Goal: Transaction & Acquisition: Book appointment/travel/reservation

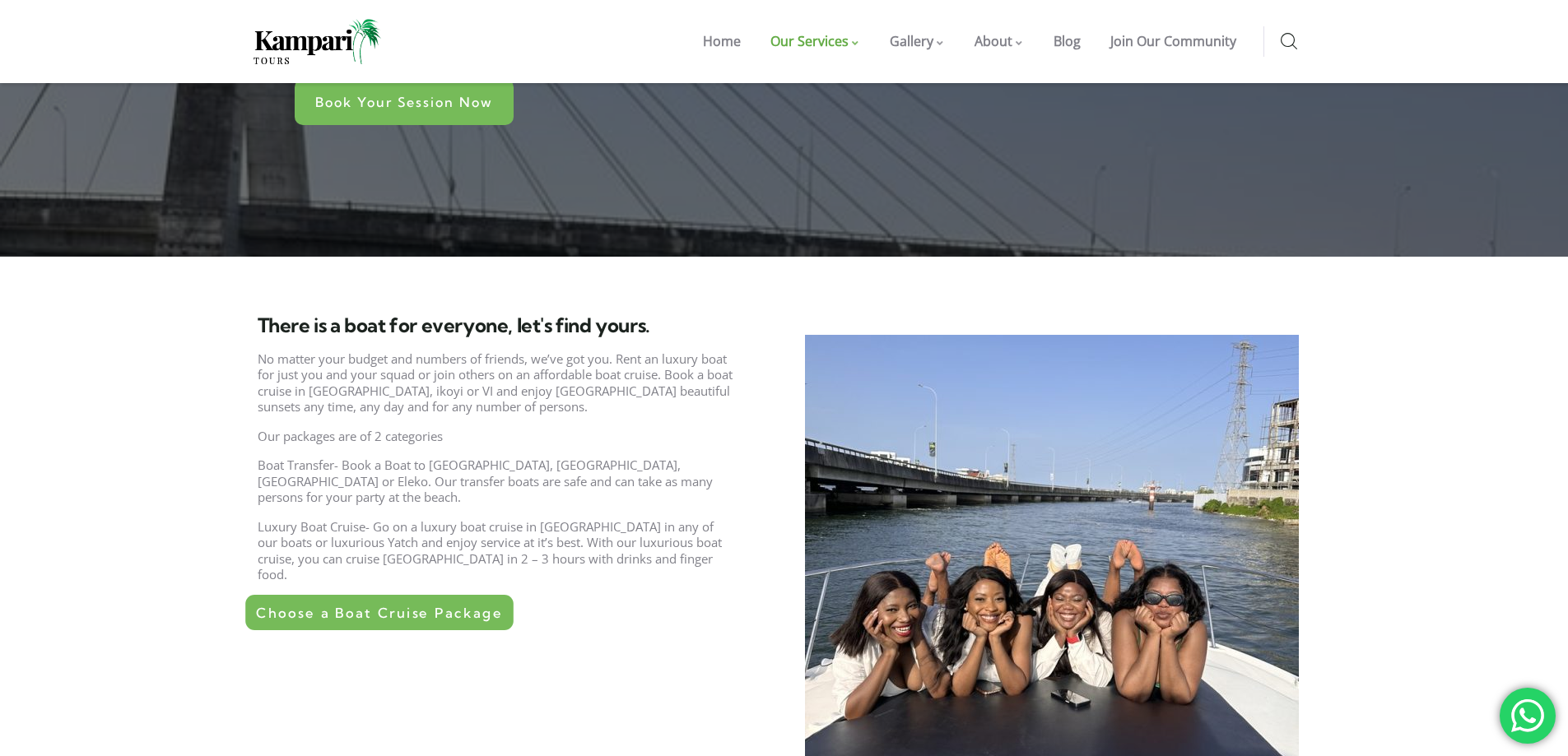
click at [347, 606] on span "Choose a Boat Cruise Package" at bounding box center [379, 613] width 246 height 14
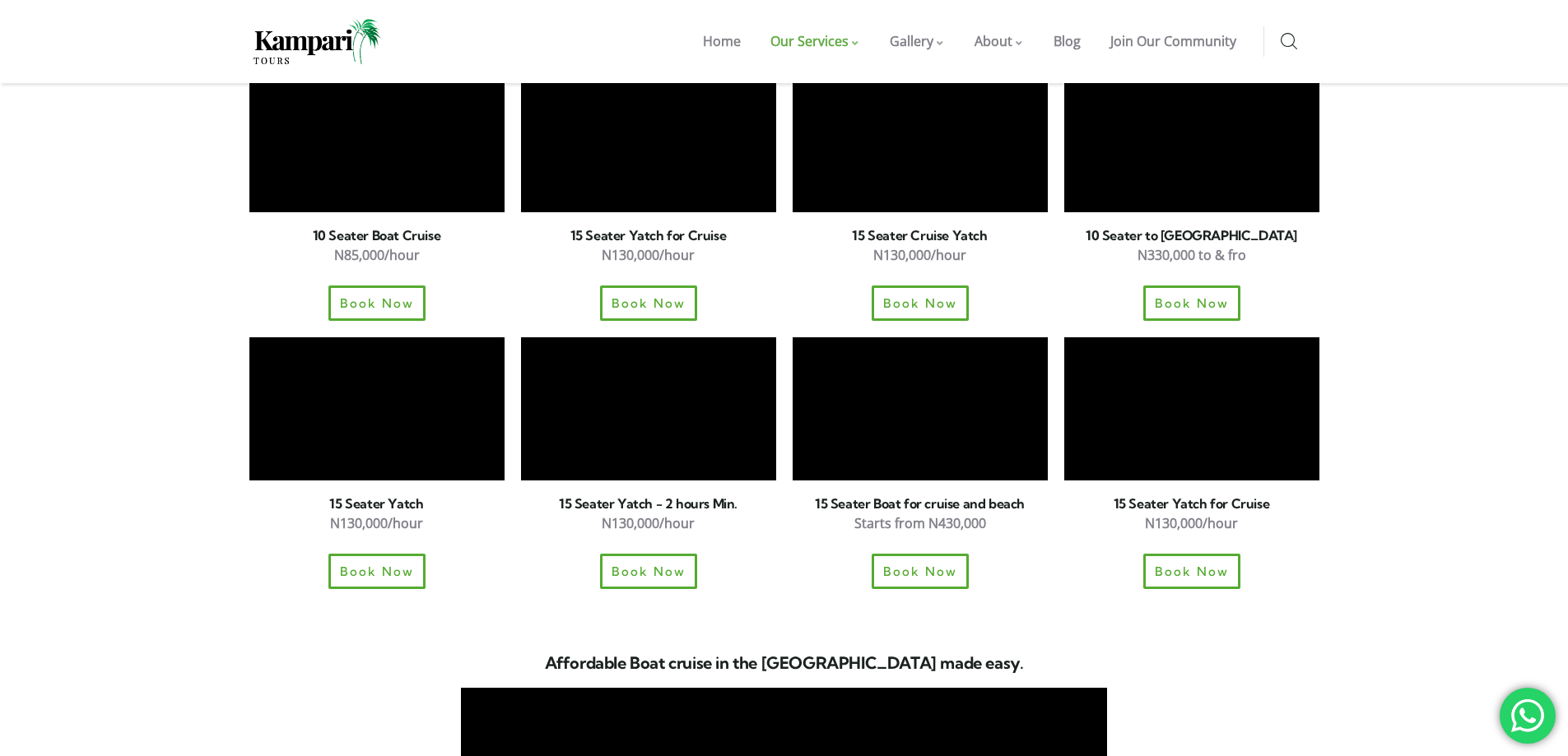
scroll to position [2138, 0]
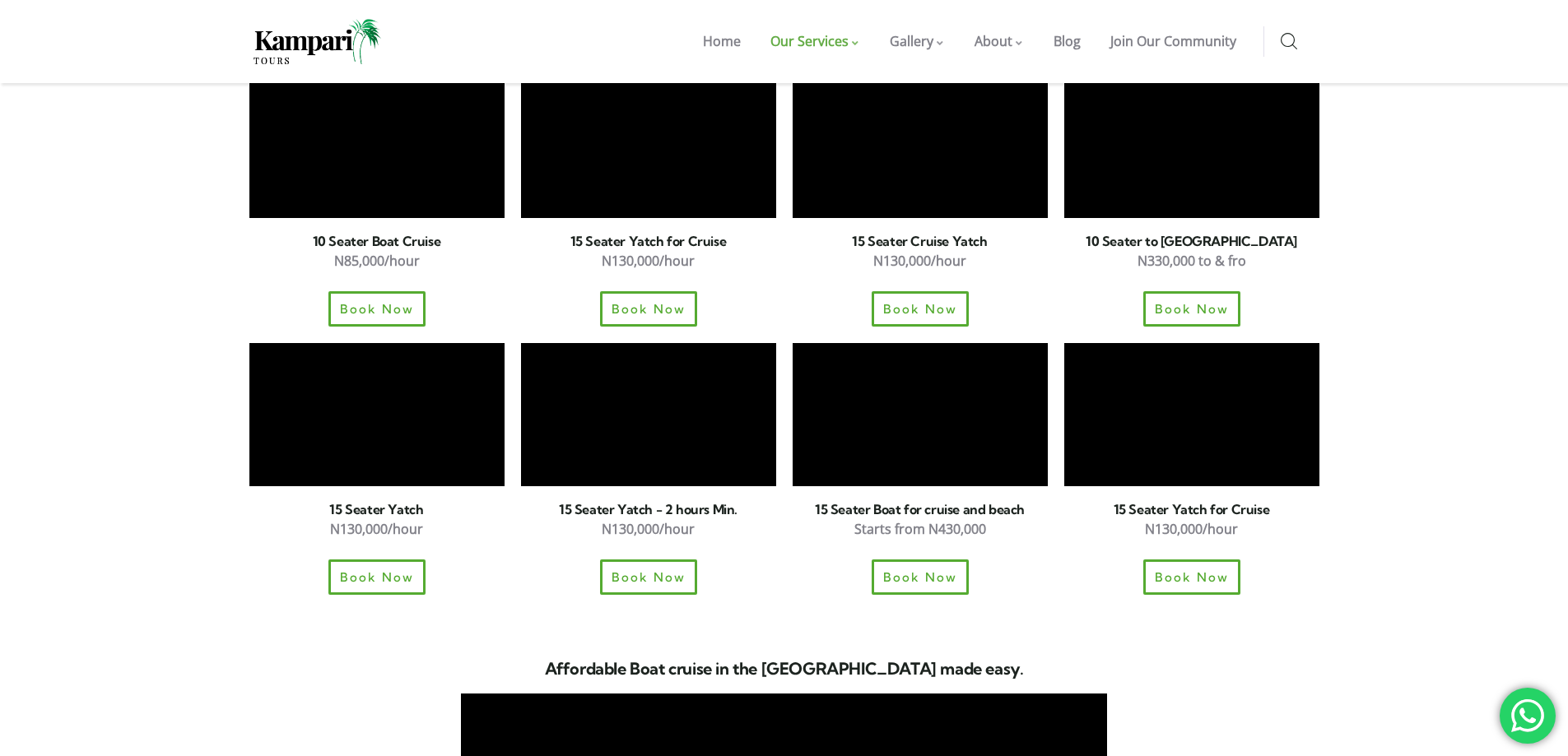
click at [528, 559] on div "Book Now" at bounding box center [648, 576] width 255 height 35
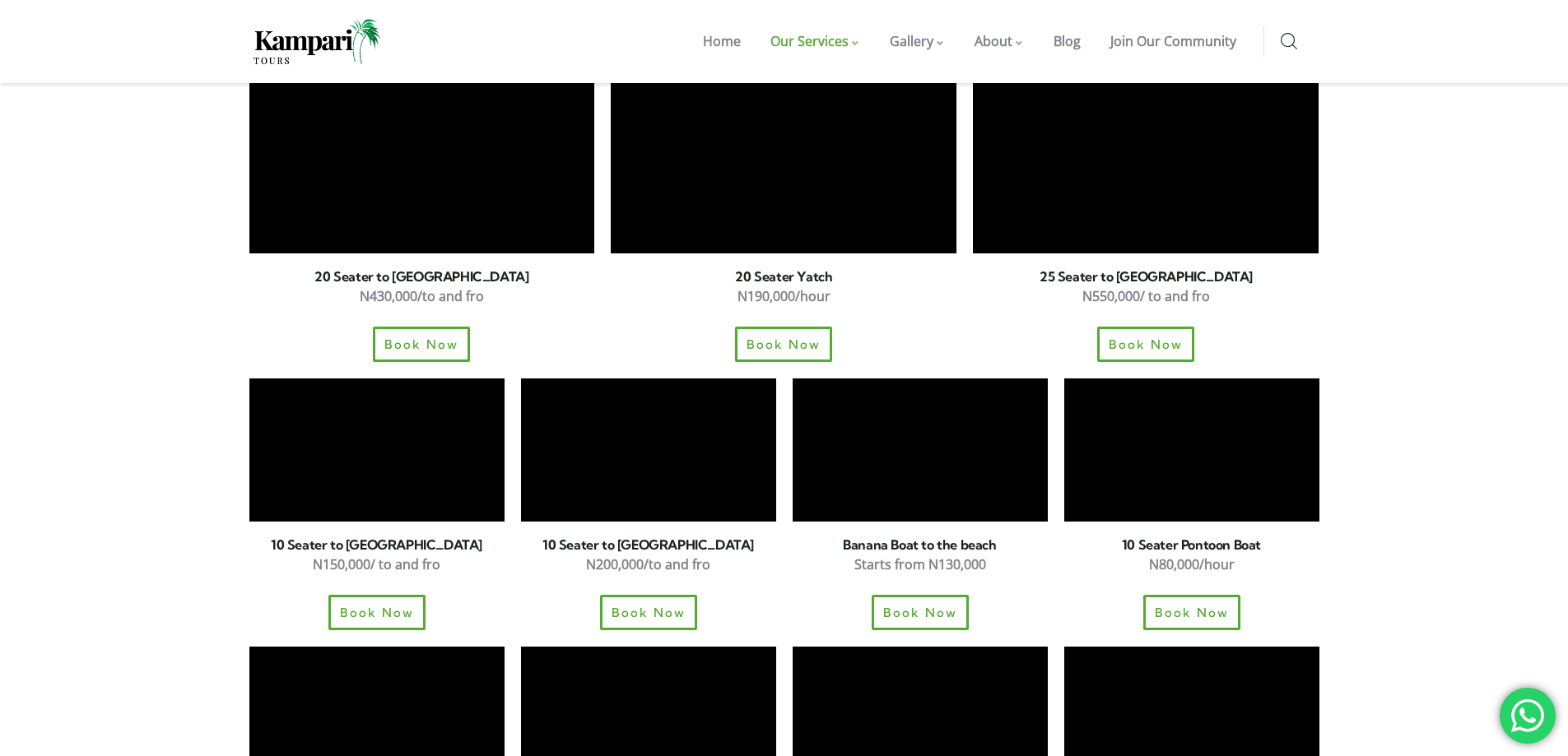
scroll to position [1480, 0]
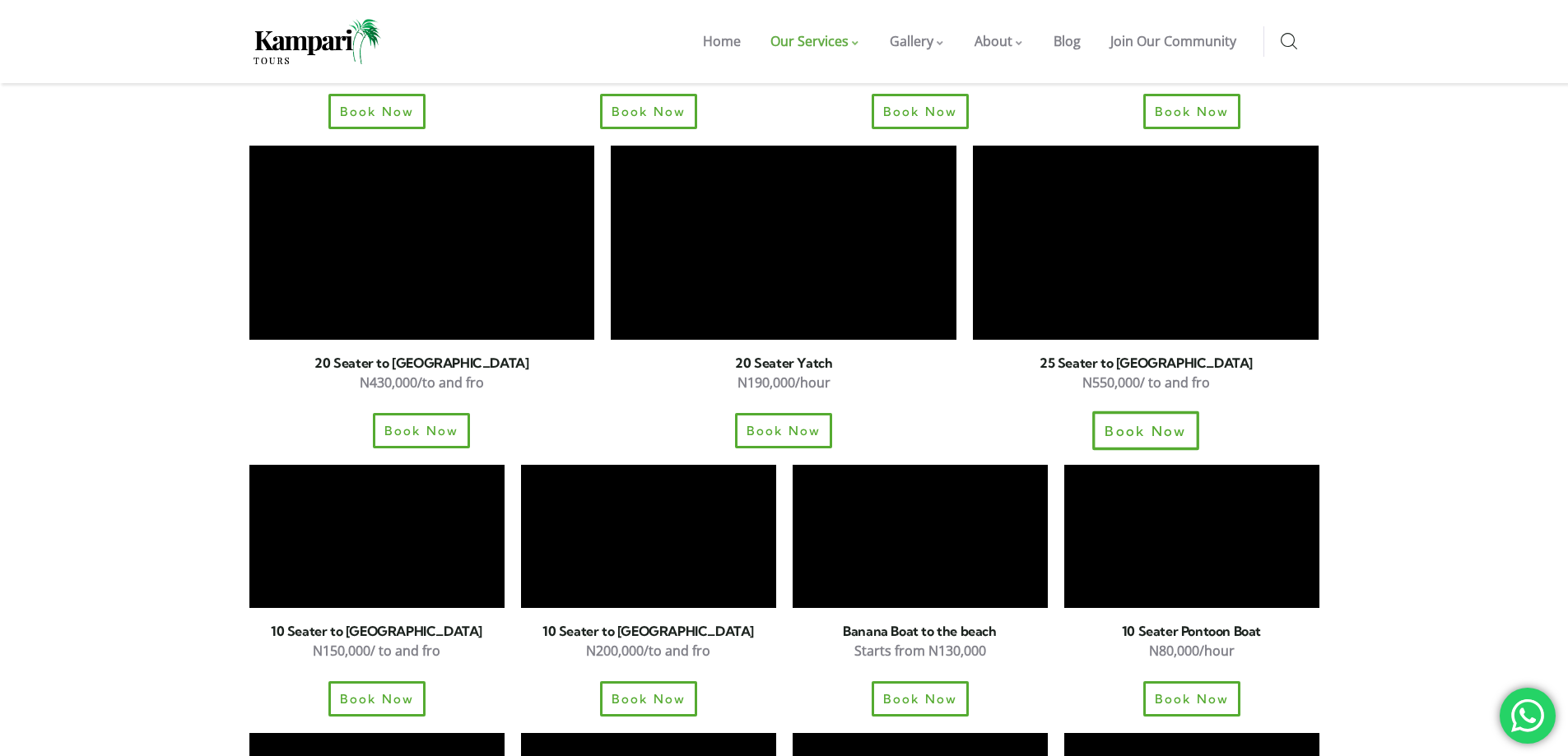
click at [1123, 424] on span "Book Now" at bounding box center [1146, 430] width 82 height 14
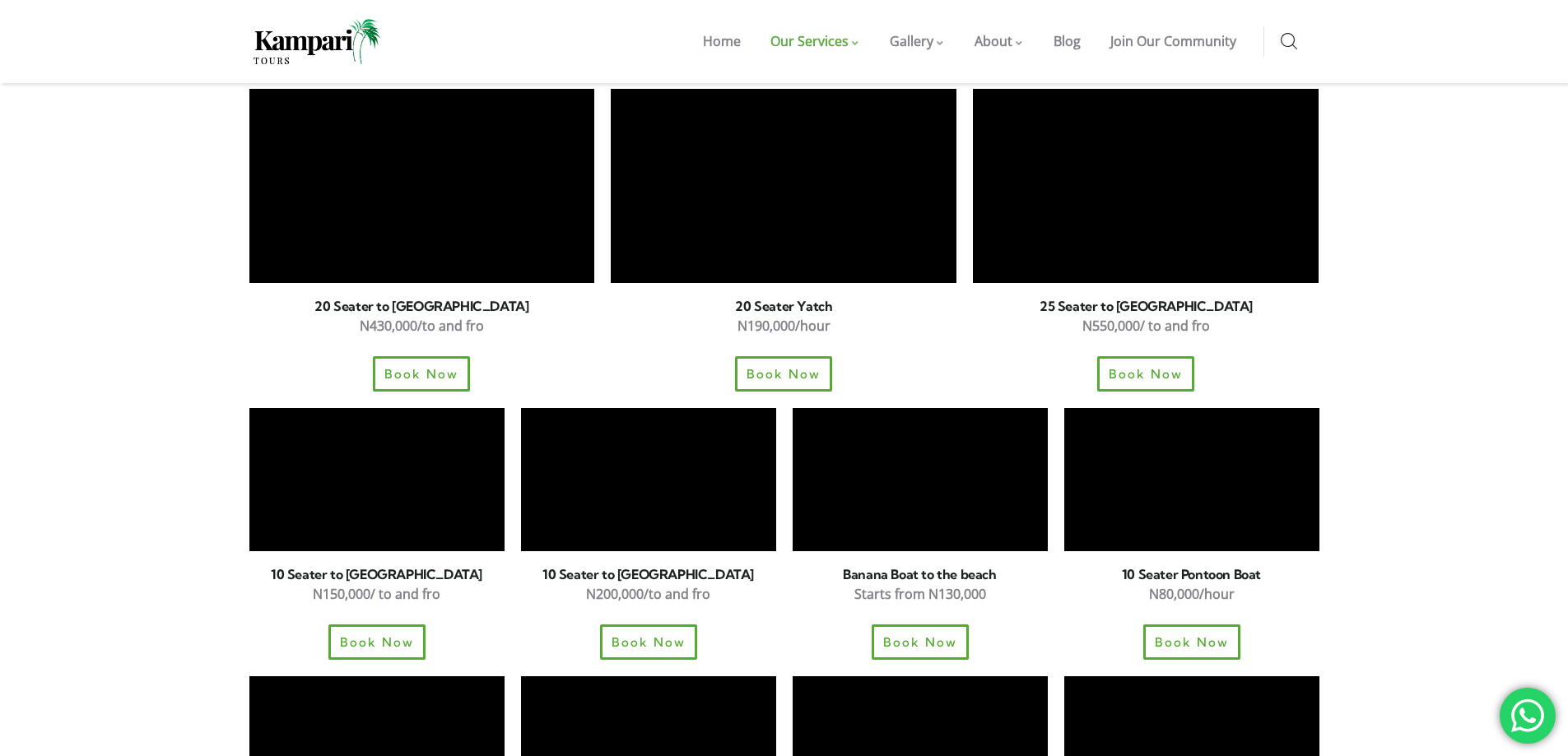
scroll to position [1563, 0]
